Goal: Task Accomplishment & Management: Use online tool/utility

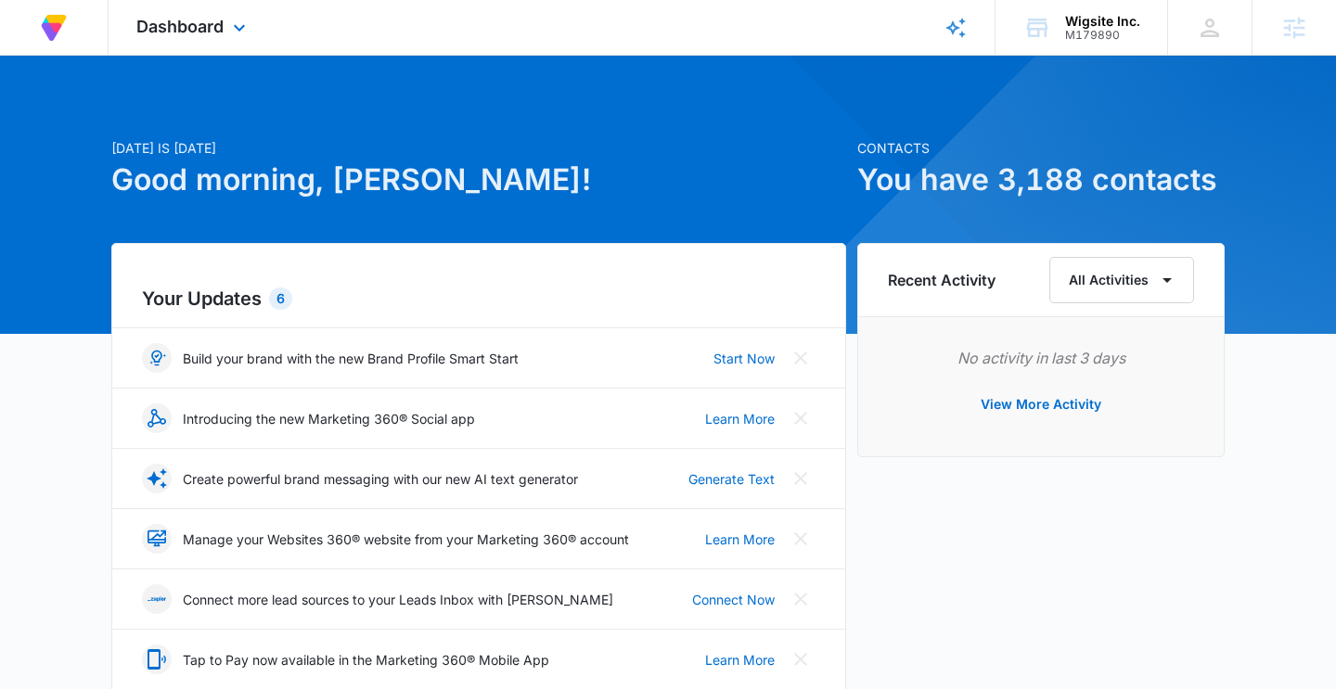
click at [225, 24] on div "Dashboard Apps Reputation Forms CRM Email Social Payments Content Ads Intellige…" at bounding box center [194, 27] width 170 height 55
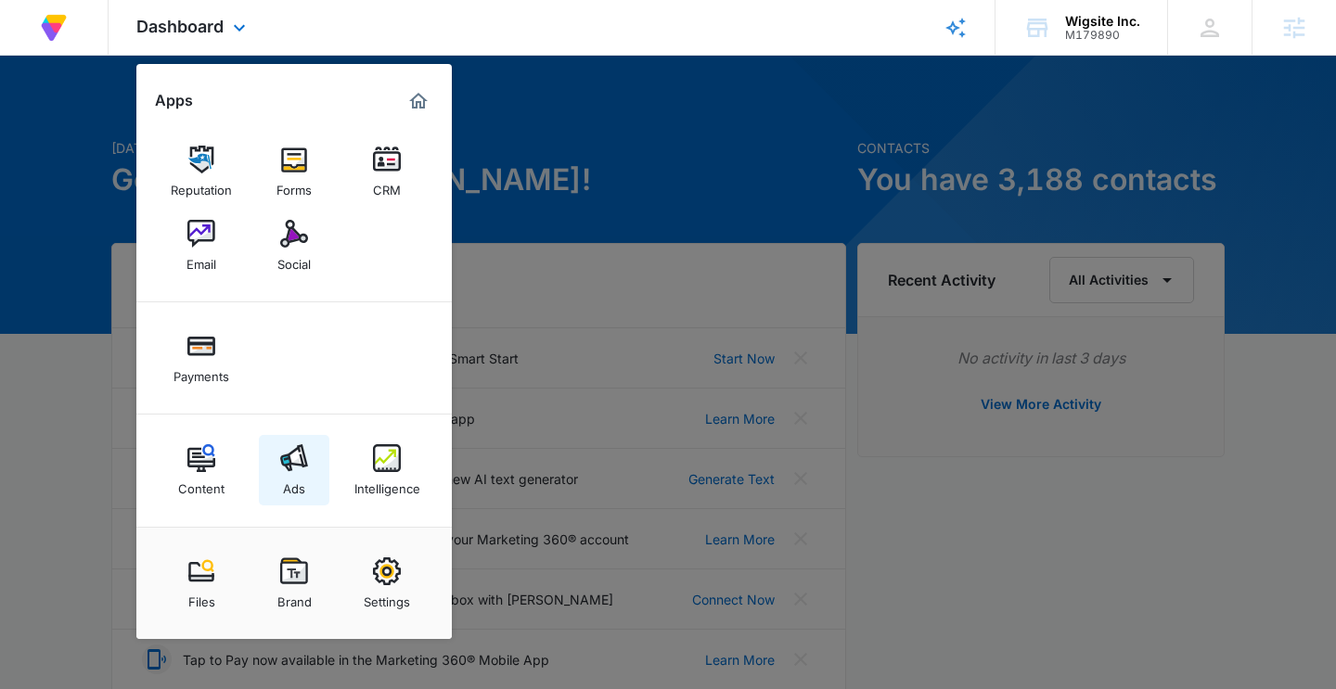
click at [285, 481] on div "Ads" at bounding box center [294, 484] width 22 height 24
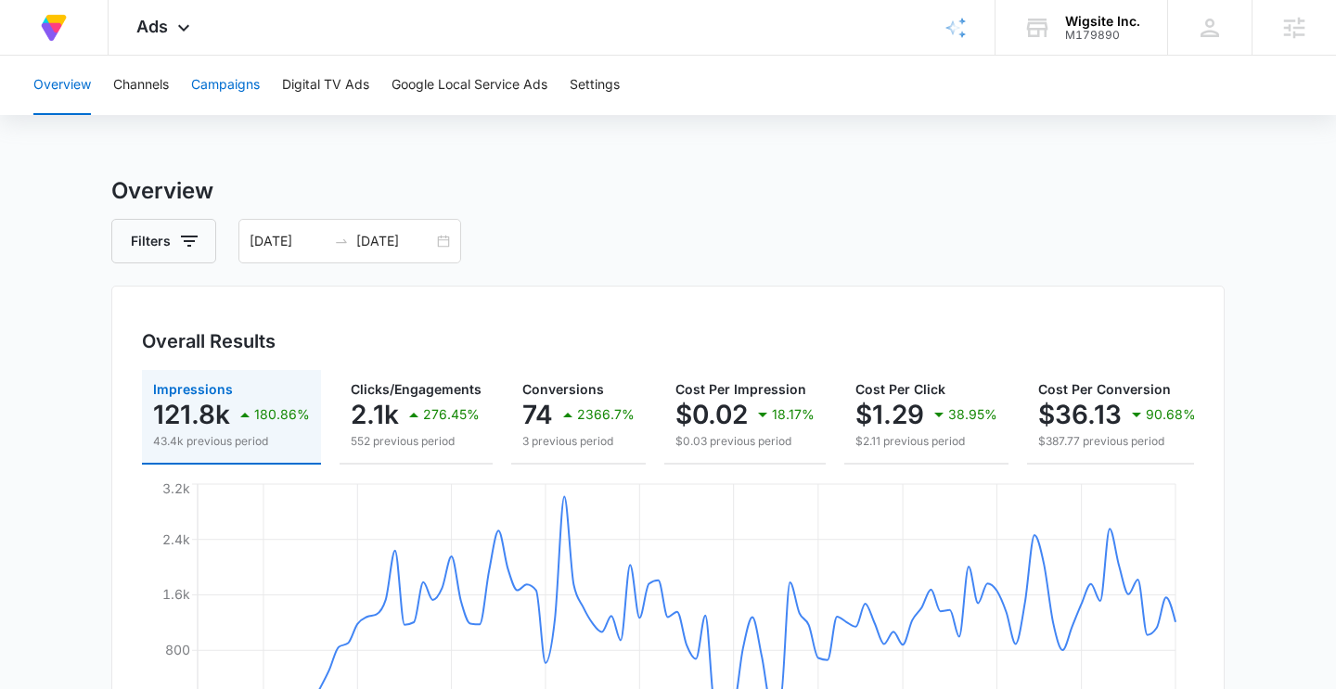
click at [212, 77] on button "Campaigns" at bounding box center [225, 85] width 69 height 59
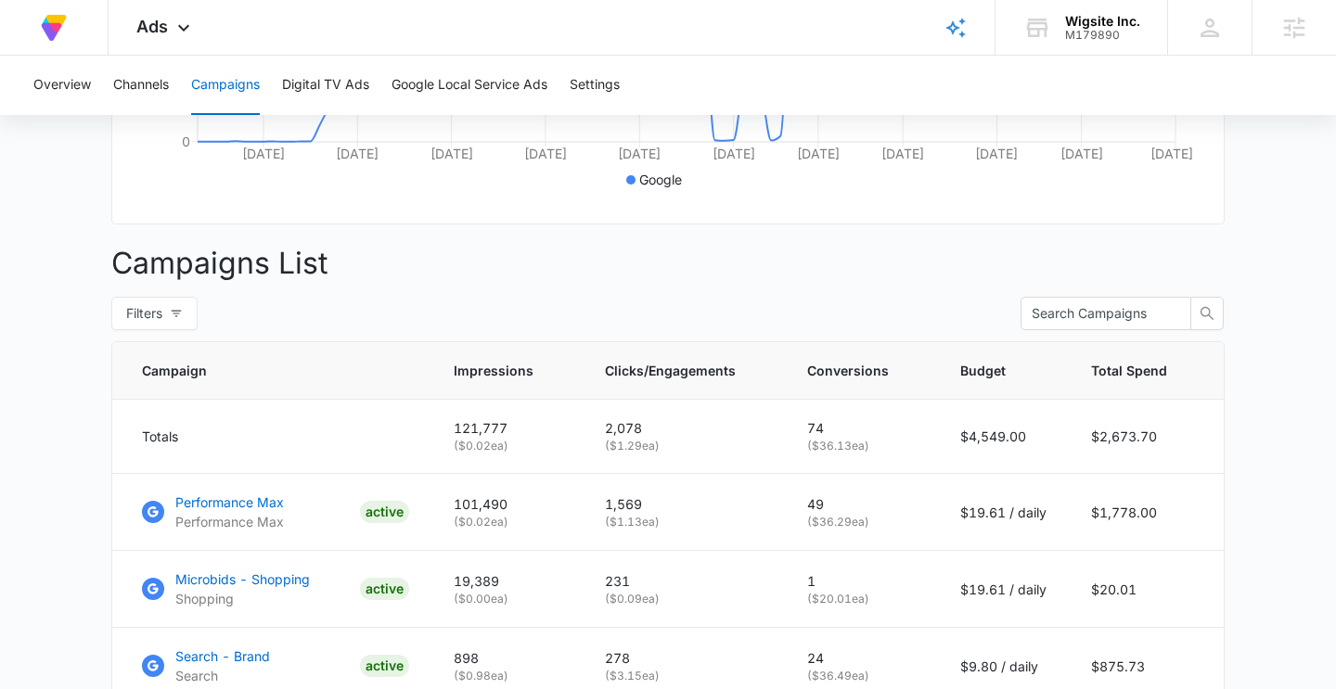
scroll to position [562, 0]
